Goal: Task Accomplishment & Management: Complete application form

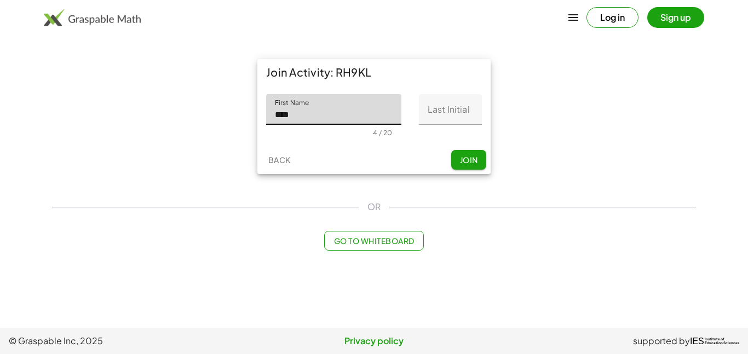
type input "****"
click at [432, 111] on input "Last Initial" at bounding box center [450, 109] width 63 height 31
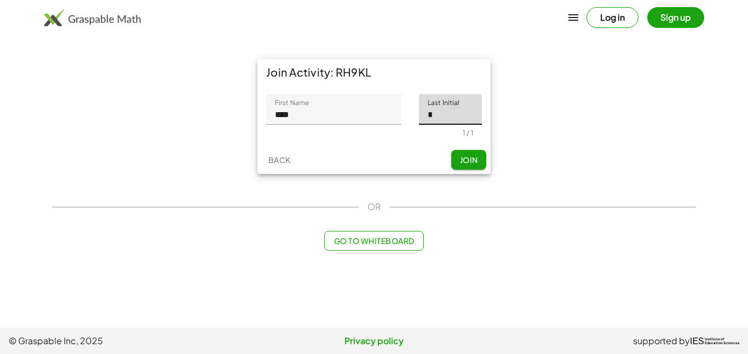
type input "*"
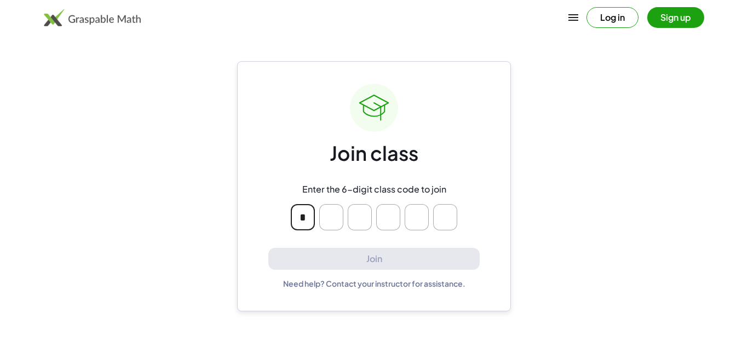
type input "*"
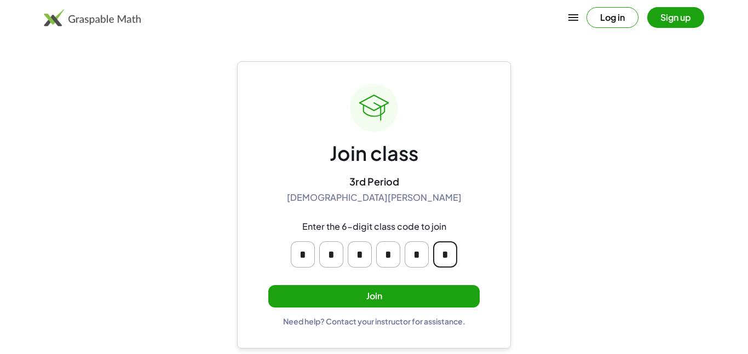
type input "*"
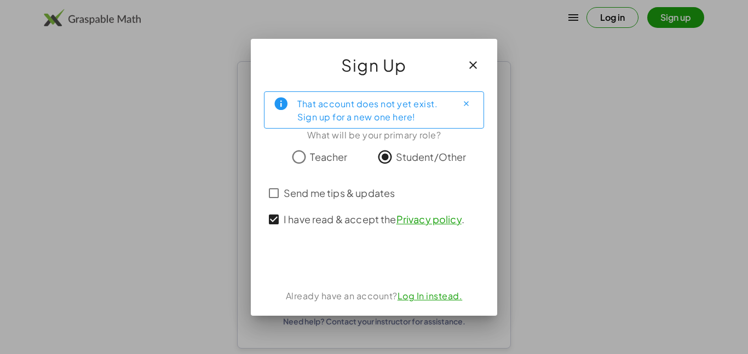
click at [263, 187] on div "That account does not yet exist. Sign up for a new one here! What will be your …" at bounding box center [374, 199] width 247 height 233
